Goal: Information Seeking & Learning: Understand process/instructions

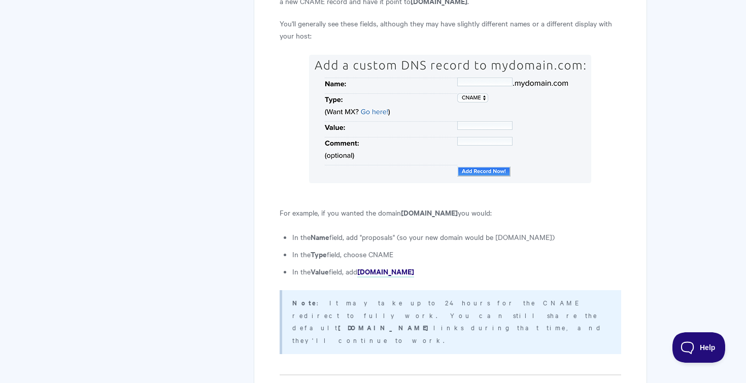
scroll to position [850, 0]
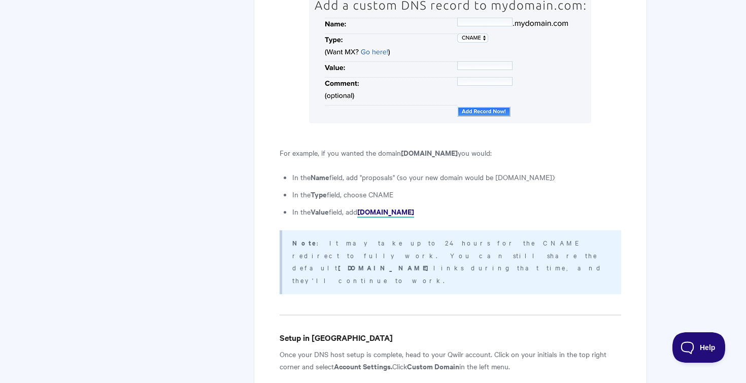
drag, startPoint x: 458, startPoint y: 152, endPoint x: 362, endPoint y: 153, distance: 95.9
click at [362, 205] on li "In the Value field, add custom-domains.qwilr.com" at bounding box center [456, 211] width 329 height 12
copy strong "custom-domains.qwilr.com"
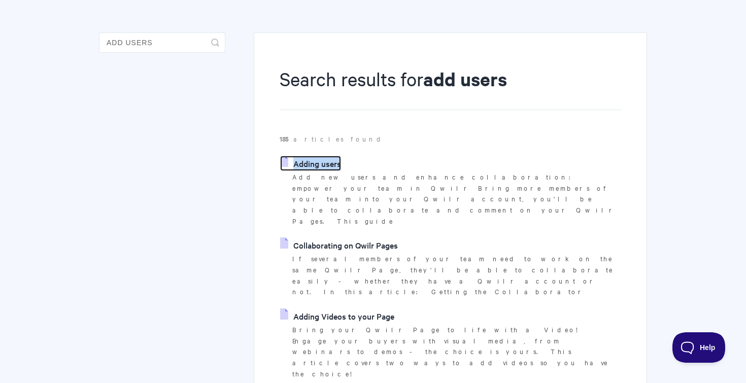
scroll to position [80, 0]
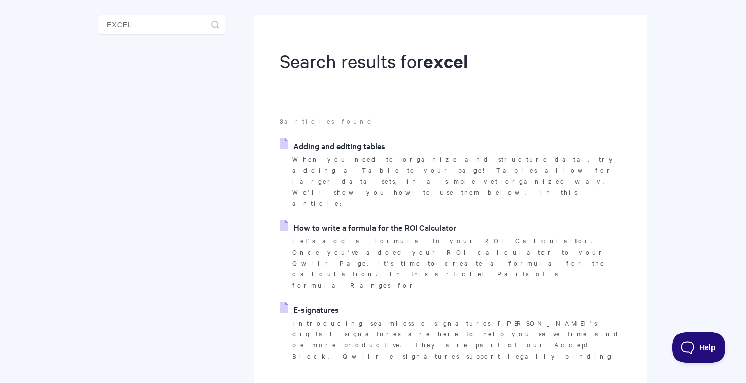
scroll to position [102, 0]
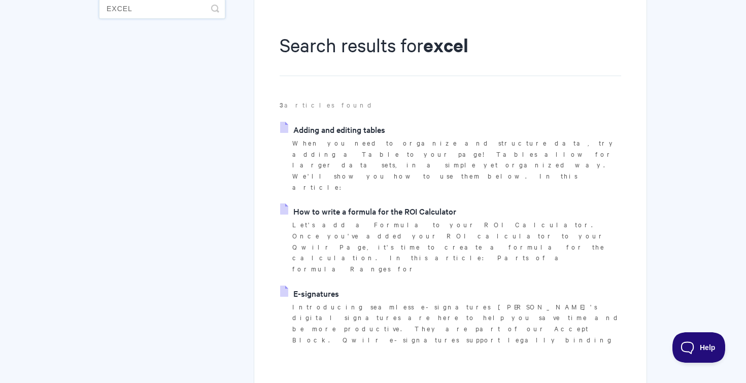
click at [152, 8] on input "excel" at bounding box center [162, 8] width 126 height 20
